Goal: Task Accomplishment & Management: Use online tool/utility

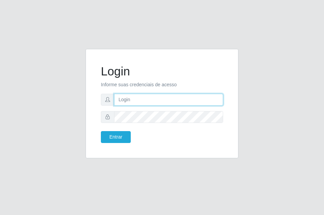
click at [137, 102] on input "text" at bounding box center [168, 100] width 109 height 12
type input "ana@saullus"
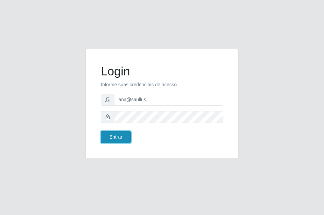
click at [104, 137] on button "Entrar" at bounding box center [116, 137] width 30 height 12
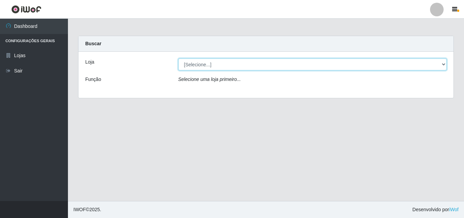
click at [324, 66] on select "[Selecione...] Saullus Supermercados" at bounding box center [313, 64] width 269 height 12
select select "423"
click at [179, 58] on select "[Selecione...] Saullus Supermercados" at bounding box center [313, 64] width 269 height 12
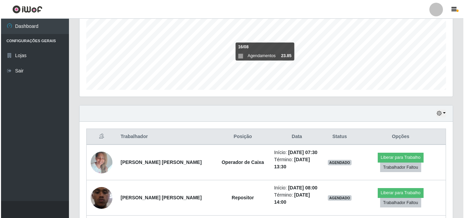
scroll to position [204, 0]
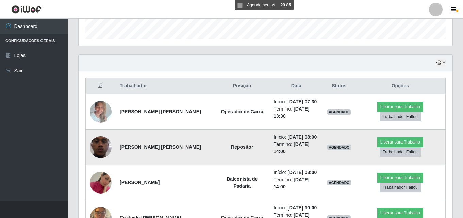
click at [98, 145] on img at bounding box center [101, 147] width 22 height 48
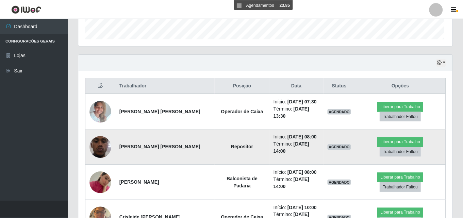
scroll to position [141, 370]
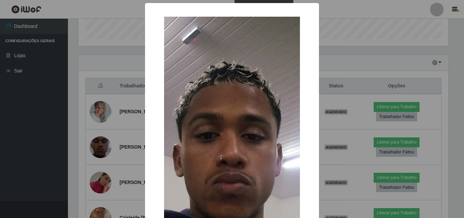
click at [98, 145] on div "× OK Cancel" at bounding box center [232, 109] width 464 height 218
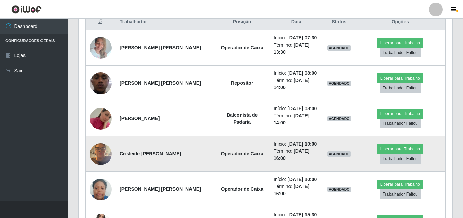
scroll to position [272, 0]
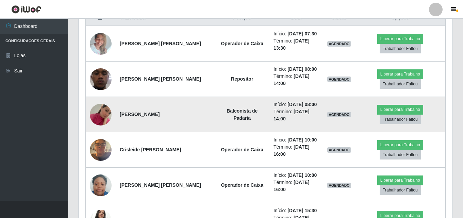
click at [103, 111] on img at bounding box center [101, 114] width 22 height 39
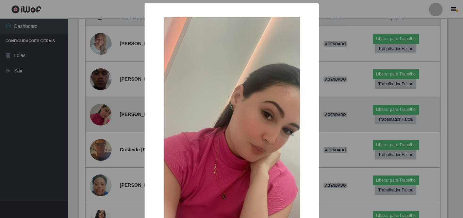
scroll to position [141, 370]
click at [103, 111] on div "× OK Cancel" at bounding box center [232, 109] width 464 height 218
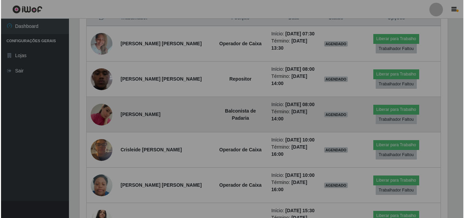
scroll to position [141, 374]
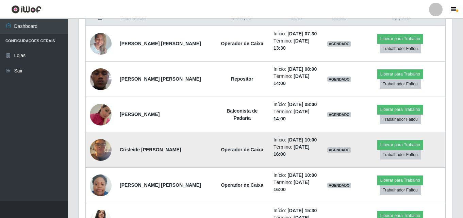
click at [103, 155] on img at bounding box center [101, 149] width 22 height 29
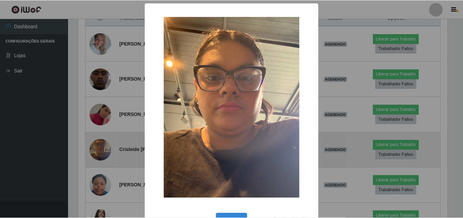
scroll to position [141, 370]
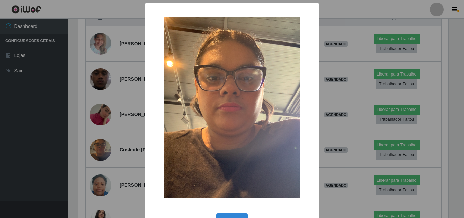
click at [102, 155] on div "× OK Cancel" at bounding box center [232, 109] width 464 height 218
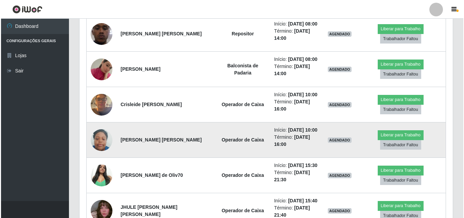
scroll to position [326, 0]
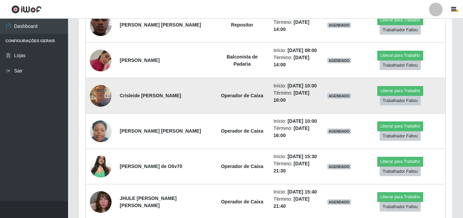
click at [101, 98] on img at bounding box center [101, 95] width 22 height 29
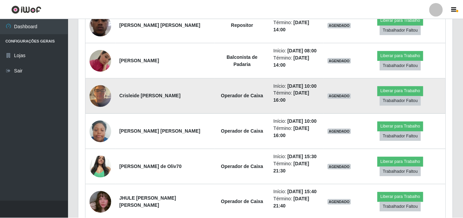
scroll to position [141, 370]
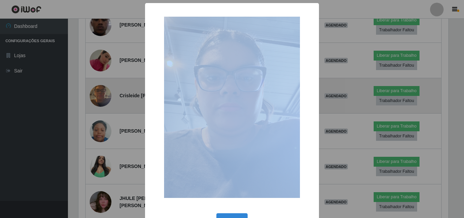
click at [101, 99] on div "× OK Cancel" at bounding box center [232, 109] width 464 height 218
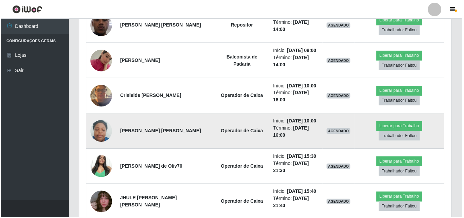
scroll to position [141, 374]
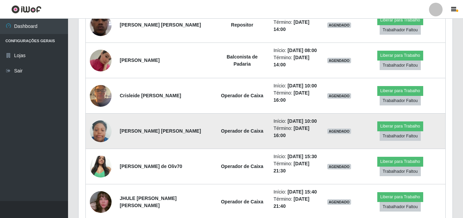
click at [104, 140] on img at bounding box center [101, 131] width 22 height 29
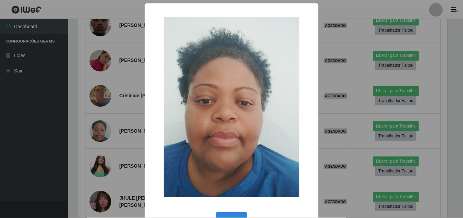
scroll to position [141, 370]
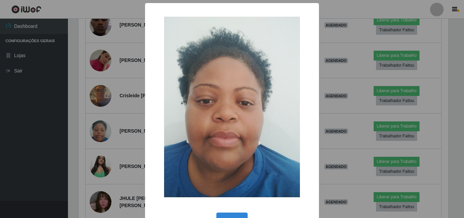
click at [103, 139] on div "× OK Cancel" at bounding box center [232, 109] width 464 height 218
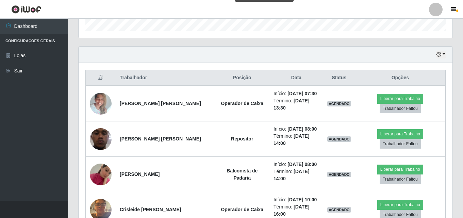
scroll to position [224, 0]
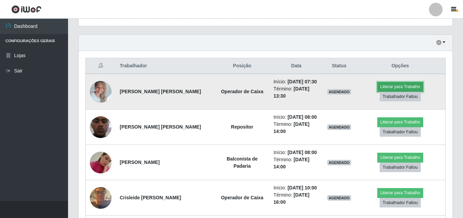
click at [324, 87] on button "Liberar para Trabalho" at bounding box center [400, 87] width 46 height 10
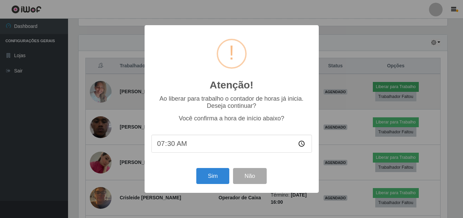
scroll to position [141, 370]
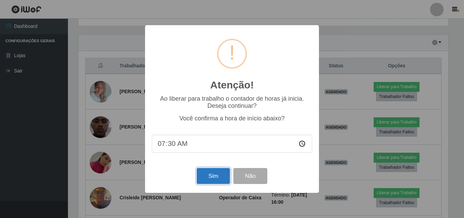
click at [211, 175] on button "Sim" at bounding box center [213, 176] width 33 height 16
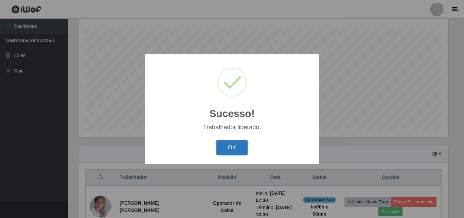
click at [238, 147] on button "OK" at bounding box center [233, 148] width 32 height 16
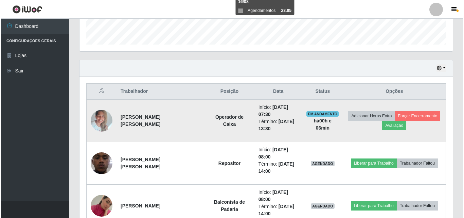
scroll to position [215, 0]
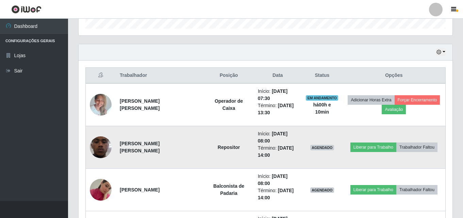
click at [122, 152] on strong "[PERSON_NAME] [PERSON_NAME]" at bounding box center [140, 147] width 40 height 13
click at [107, 150] on img at bounding box center [101, 147] width 22 height 48
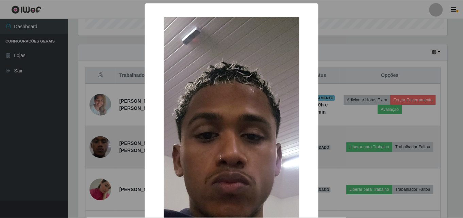
scroll to position [141, 370]
click at [107, 150] on div "× OK Cancel" at bounding box center [232, 109] width 464 height 218
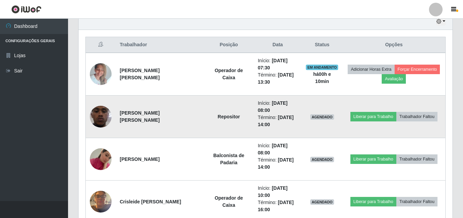
scroll to position [283, 0]
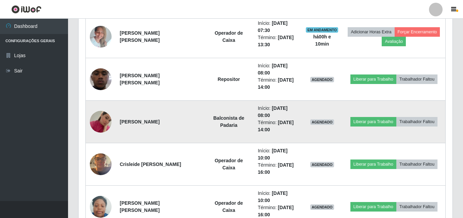
click at [106, 124] on img at bounding box center [101, 121] width 22 height 39
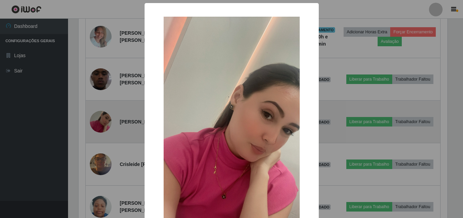
scroll to position [141, 370]
click at [106, 124] on div "× OK Cancel" at bounding box center [232, 109] width 464 height 218
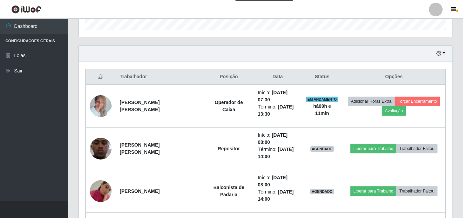
scroll to position [215, 0]
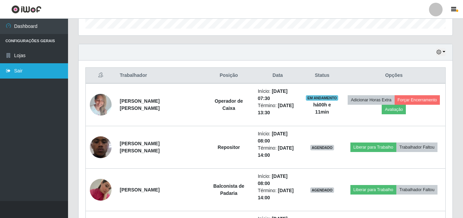
click at [34, 75] on link "Sair" at bounding box center [34, 70] width 68 height 15
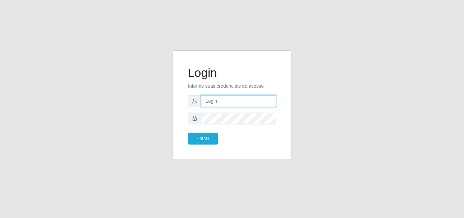
click at [232, 102] on input "text" at bounding box center [238, 101] width 75 height 12
type input "ana@saullus"
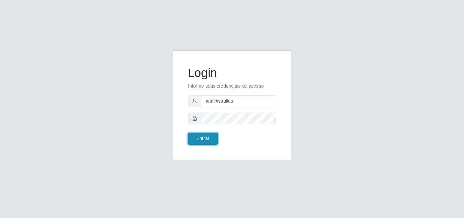
click at [201, 139] on button "Entrar" at bounding box center [203, 139] width 30 height 12
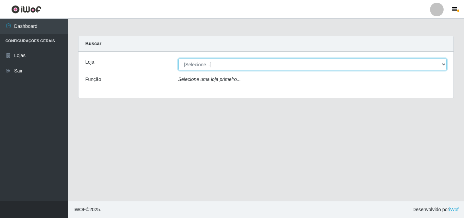
drag, startPoint x: 445, startPoint y: 66, endPoint x: 441, endPoint y: 65, distance: 4.5
click at [324, 66] on select "[Selecione...] Saullus Supermercados" at bounding box center [313, 64] width 269 height 12
select select "423"
click at [179, 58] on select "[Selecione...] Saullus Supermercados" at bounding box center [313, 64] width 269 height 12
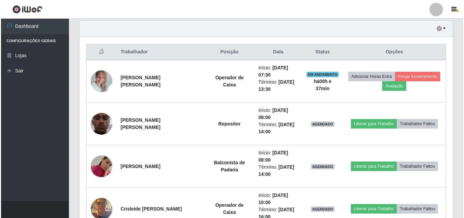
scroll to position [272, 0]
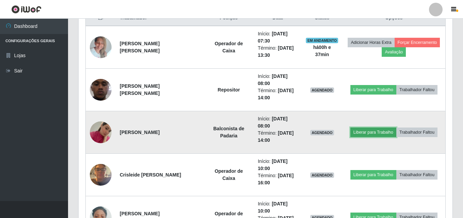
click at [324, 135] on button "Liberar para Trabalho" at bounding box center [373, 133] width 46 height 10
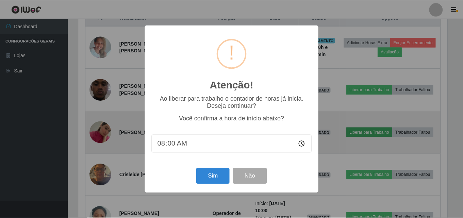
scroll to position [141, 370]
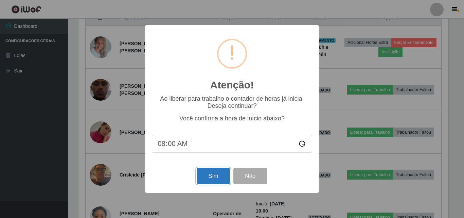
click at [221, 179] on button "Sim" at bounding box center [213, 176] width 33 height 16
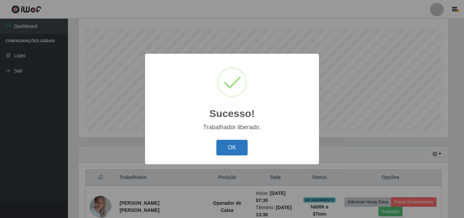
click at [232, 148] on button "OK" at bounding box center [233, 148] width 32 height 16
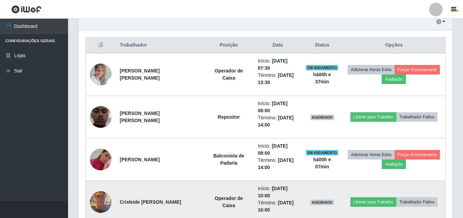
scroll to position [249, 0]
